Goal: Information Seeking & Learning: Get advice/opinions

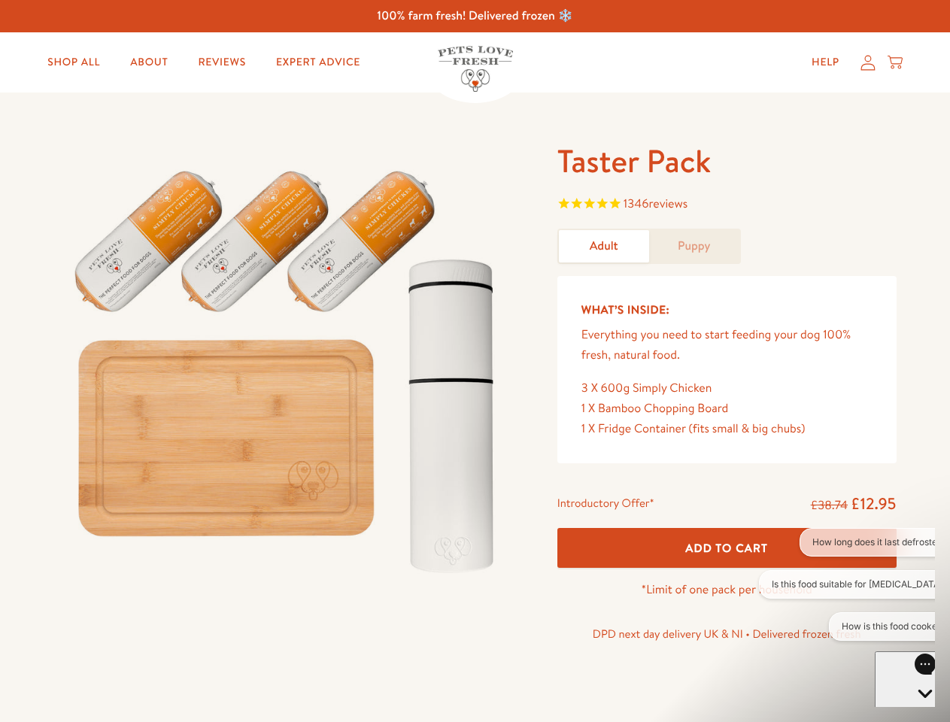
click at [475, 361] on img at bounding box center [287, 365] width 467 height 448
click at [726, 205] on span "1346 reviews" at bounding box center [726, 205] width 339 height 23
click at [726, 547] on div "Taster Pack 1346 reviews Adult Puppy What’s Inside: Everything you need to star…" at bounding box center [475, 412] width 950 height 640
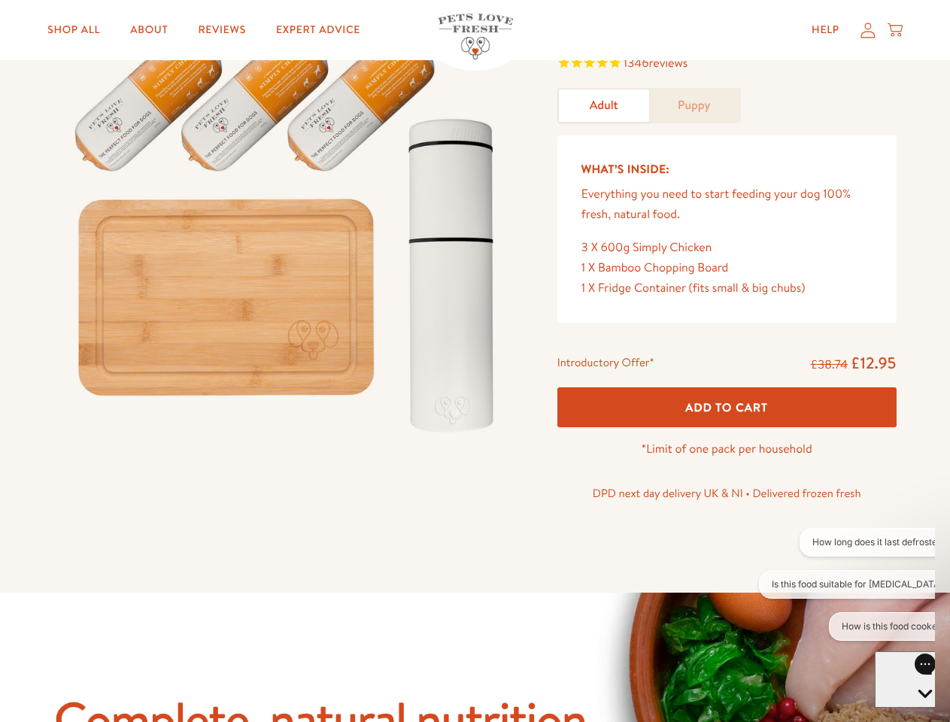
click at [847, 542] on button "How long does it last defrosted?" at bounding box center [879, 542] width 160 height 29
